Goal: Information Seeking & Learning: Check status

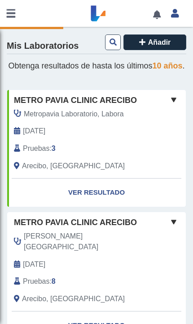
click at [116, 199] on link "Ver Resultado" at bounding box center [96, 193] width 178 height 28
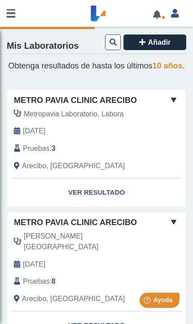
click at [112, 202] on link "Ver Resultado" at bounding box center [96, 193] width 178 height 28
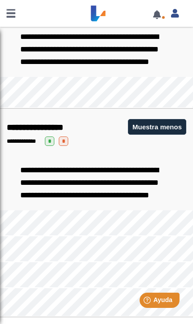
scroll to position [987, 0]
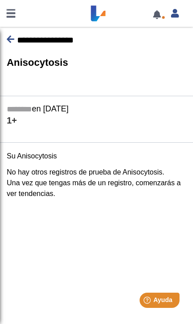
click at [9, 42] on icon at bounding box center [11, 39] width 8 height 9
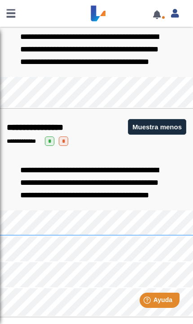
scroll to position [987, 0]
click at [169, 119] on button "Muestra menos" at bounding box center [157, 127] width 58 height 16
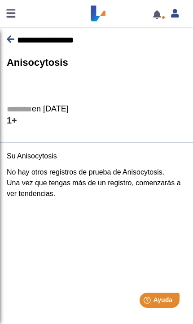
scroll to position [880, 0]
click at [12, 44] on link at bounding box center [11, 39] width 8 height 9
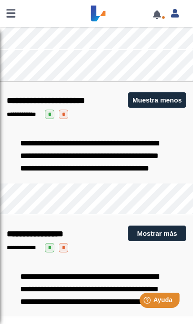
scroll to position [832, 0]
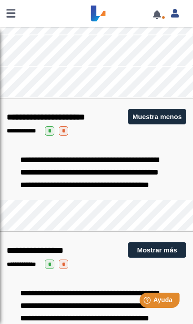
click at [164, 258] on button "Mostrar más" at bounding box center [157, 250] width 58 height 16
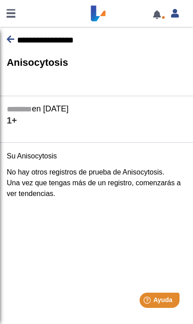
click at [12, 42] on icon at bounding box center [11, 39] width 8 height 9
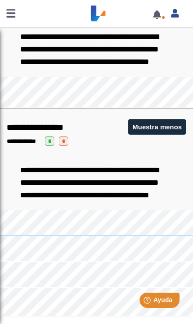
scroll to position [987, 0]
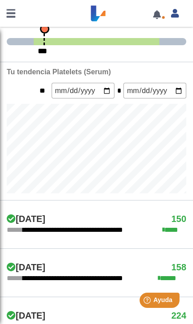
scroll to position [188, 0]
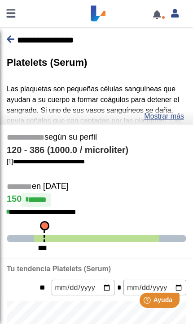
click at [17, 38] on span "**********" at bounding box center [45, 40] width 56 height 9
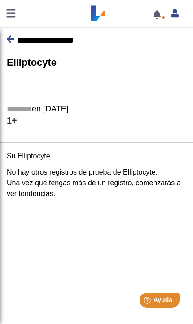
click at [7, 43] on icon at bounding box center [11, 39] width 8 height 9
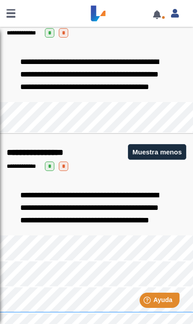
click at [161, 160] on button "Muestra menos" at bounding box center [157, 152] width 58 height 16
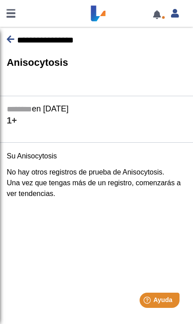
click at [10, 37] on icon at bounding box center [11, 39] width 8 height 9
